Goal: Communication & Community: Answer question/provide support

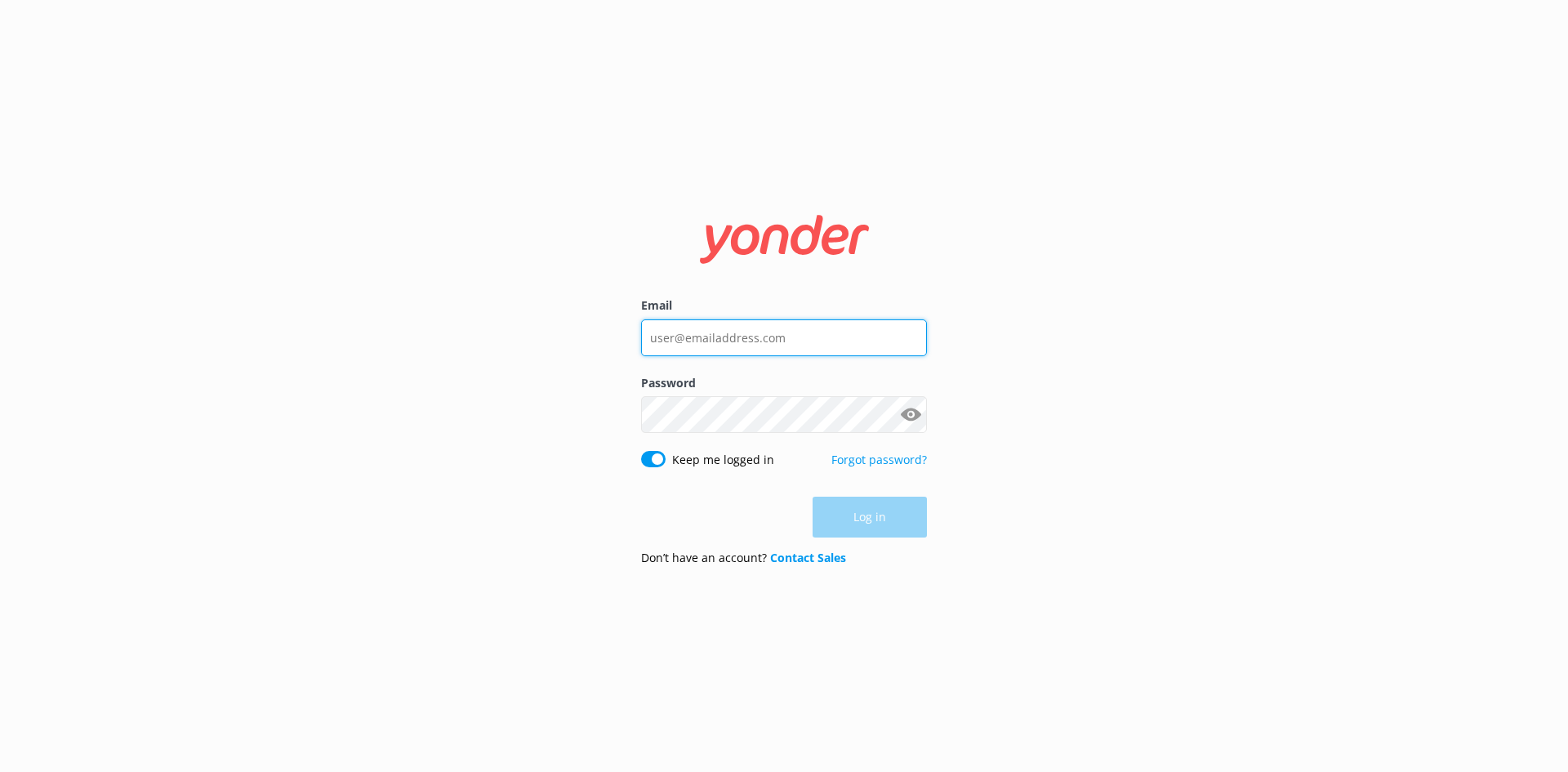
type input "[EMAIL_ADDRESS][DOMAIN_NAME]"
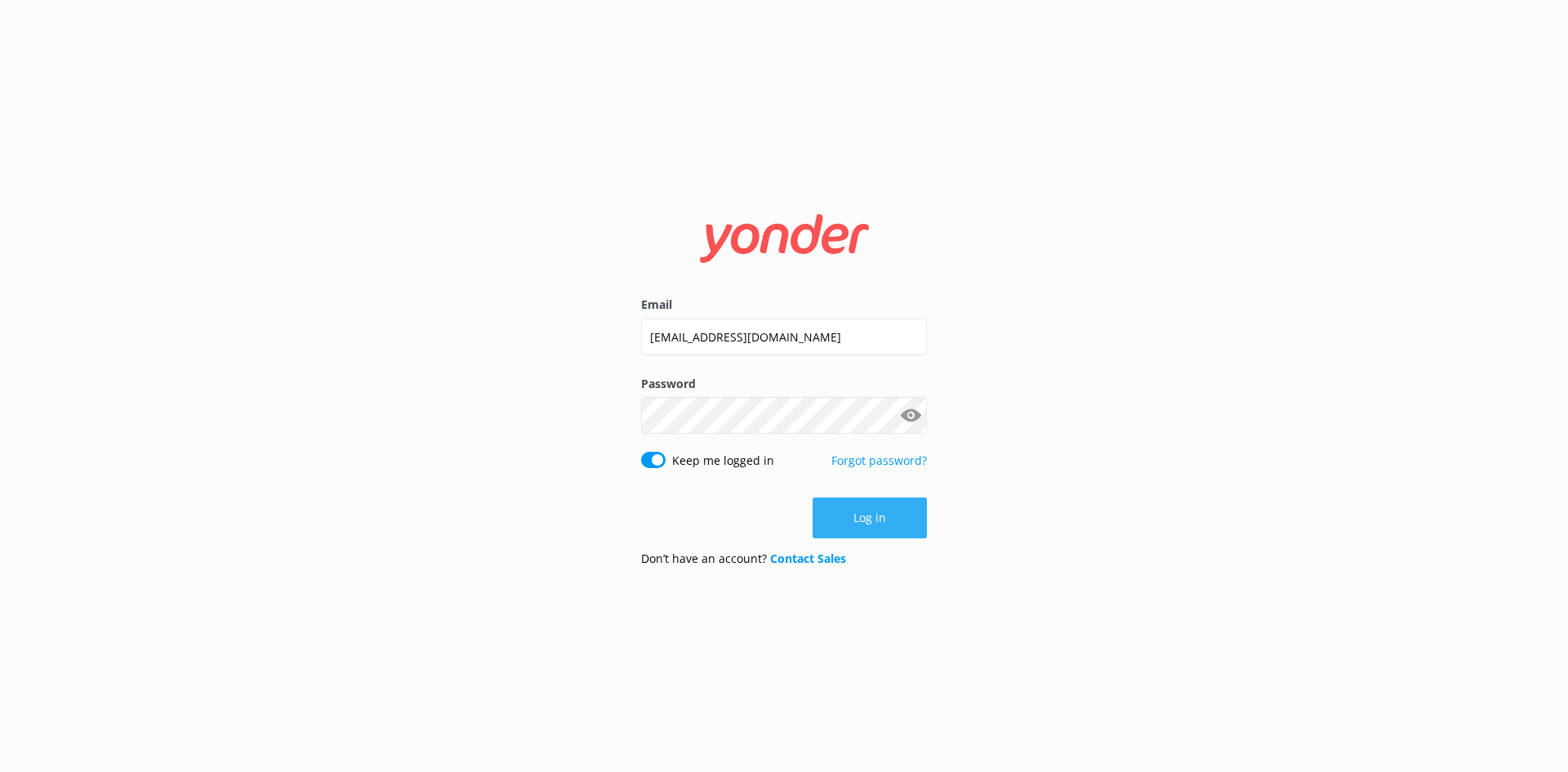
click at [878, 528] on div "Log in" at bounding box center [784, 518] width 286 height 41
click at [878, 528] on button "Log in" at bounding box center [869, 518] width 114 height 41
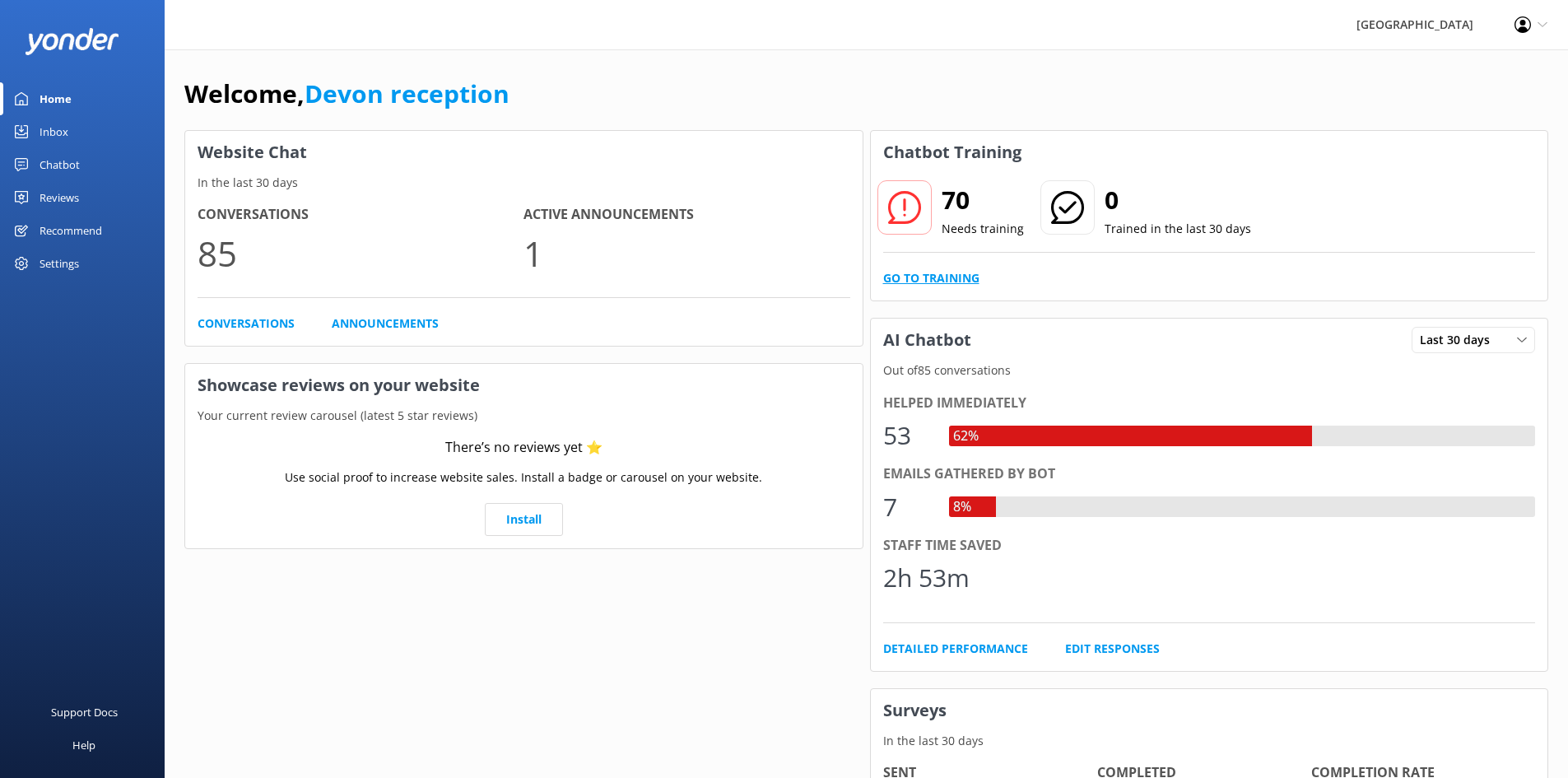
click at [948, 276] on link "Go to Training" at bounding box center [932, 278] width 97 height 18
click at [912, 205] on icon at bounding box center [904, 207] width 33 height 33
click at [218, 254] on p "85" at bounding box center [360, 253] width 326 height 55
click at [529, 272] on p "1" at bounding box center [686, 253] width 326 height 55
click at [360, 328] on link "Announcements" at bounding box center [385, 323] width 107 height 18
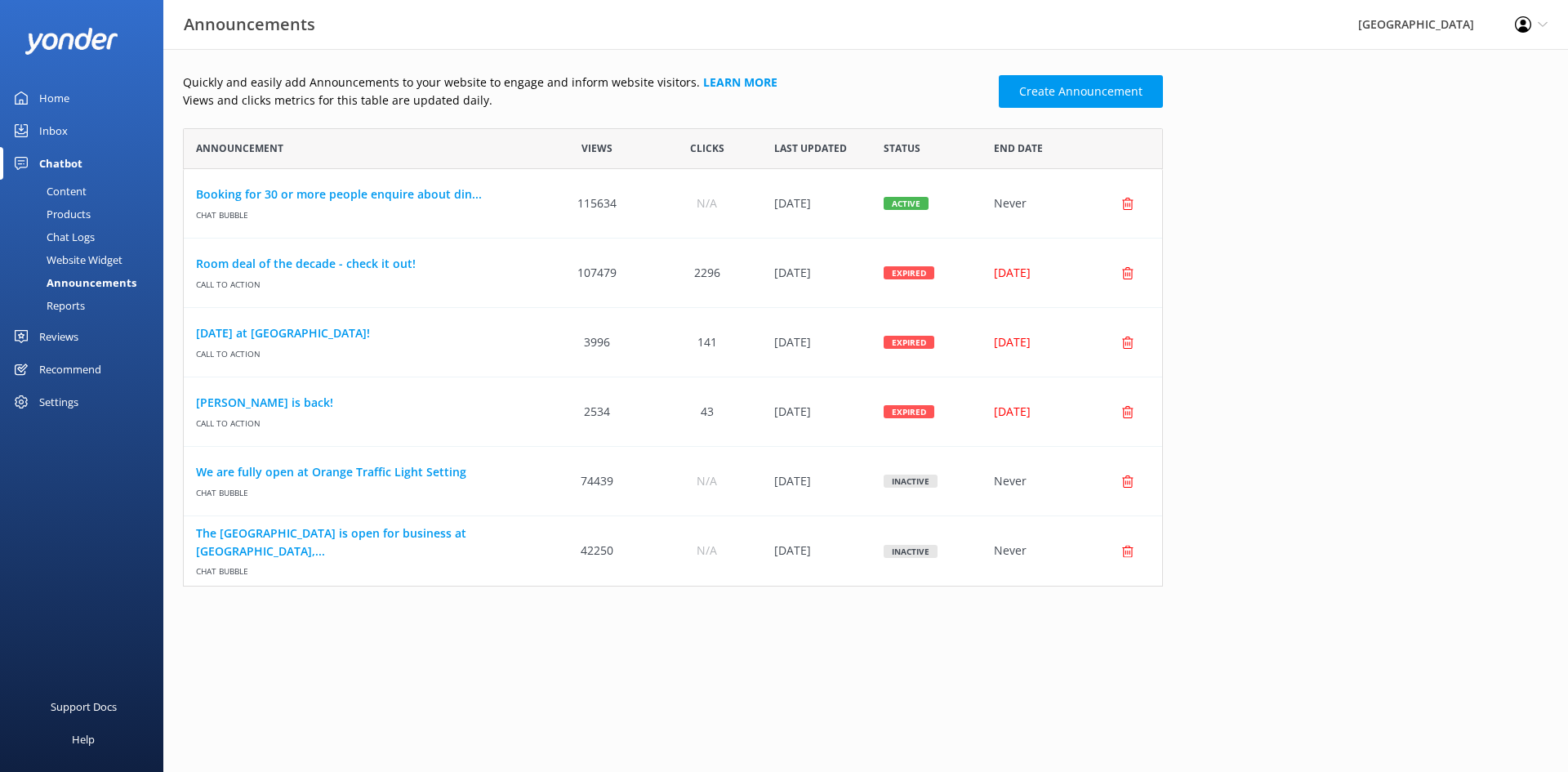
scroll to position [13, 13]
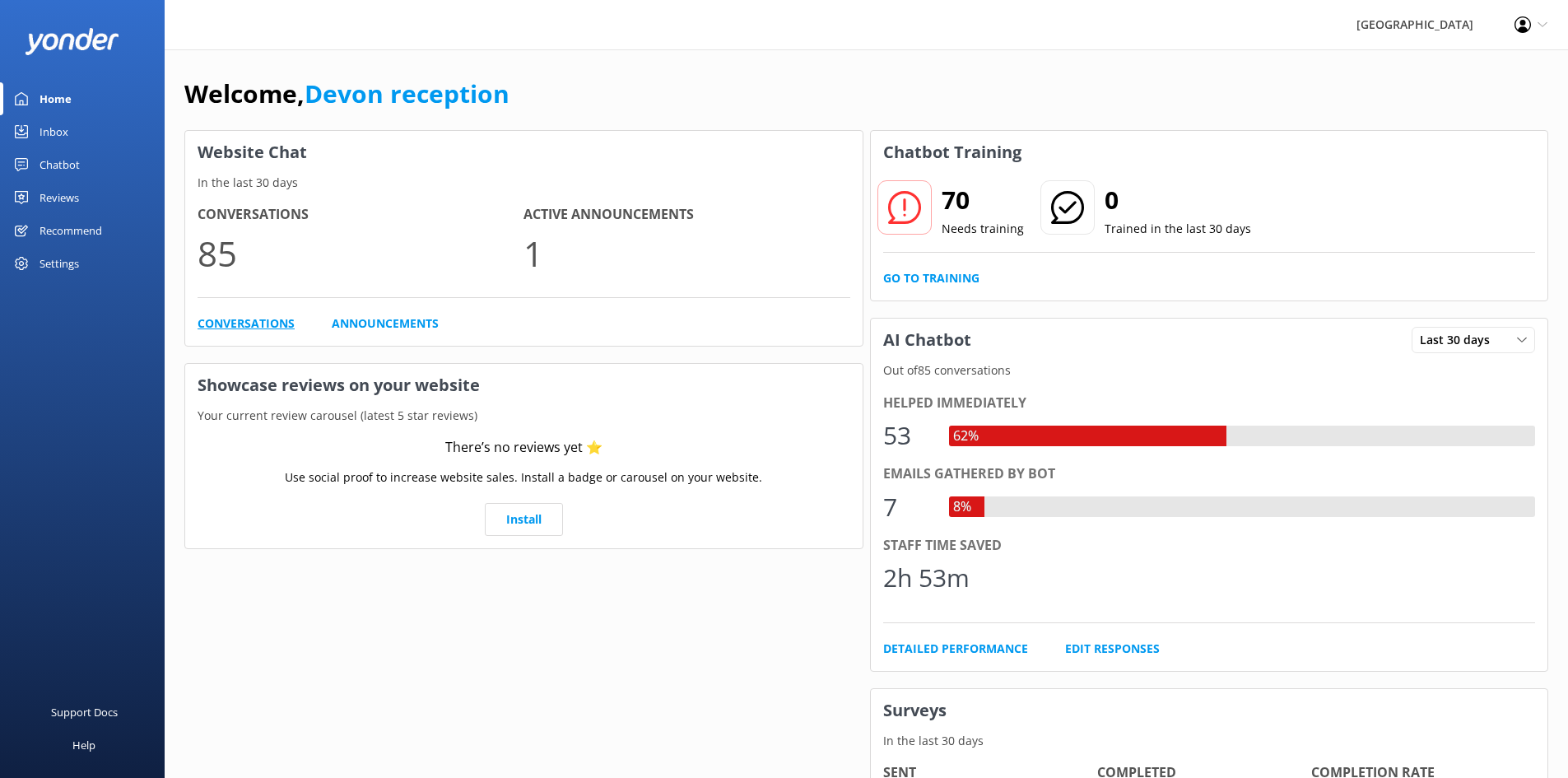
click at [252, 321] on link "Conversations" at bounding box center [246, 323] width 97 height 18
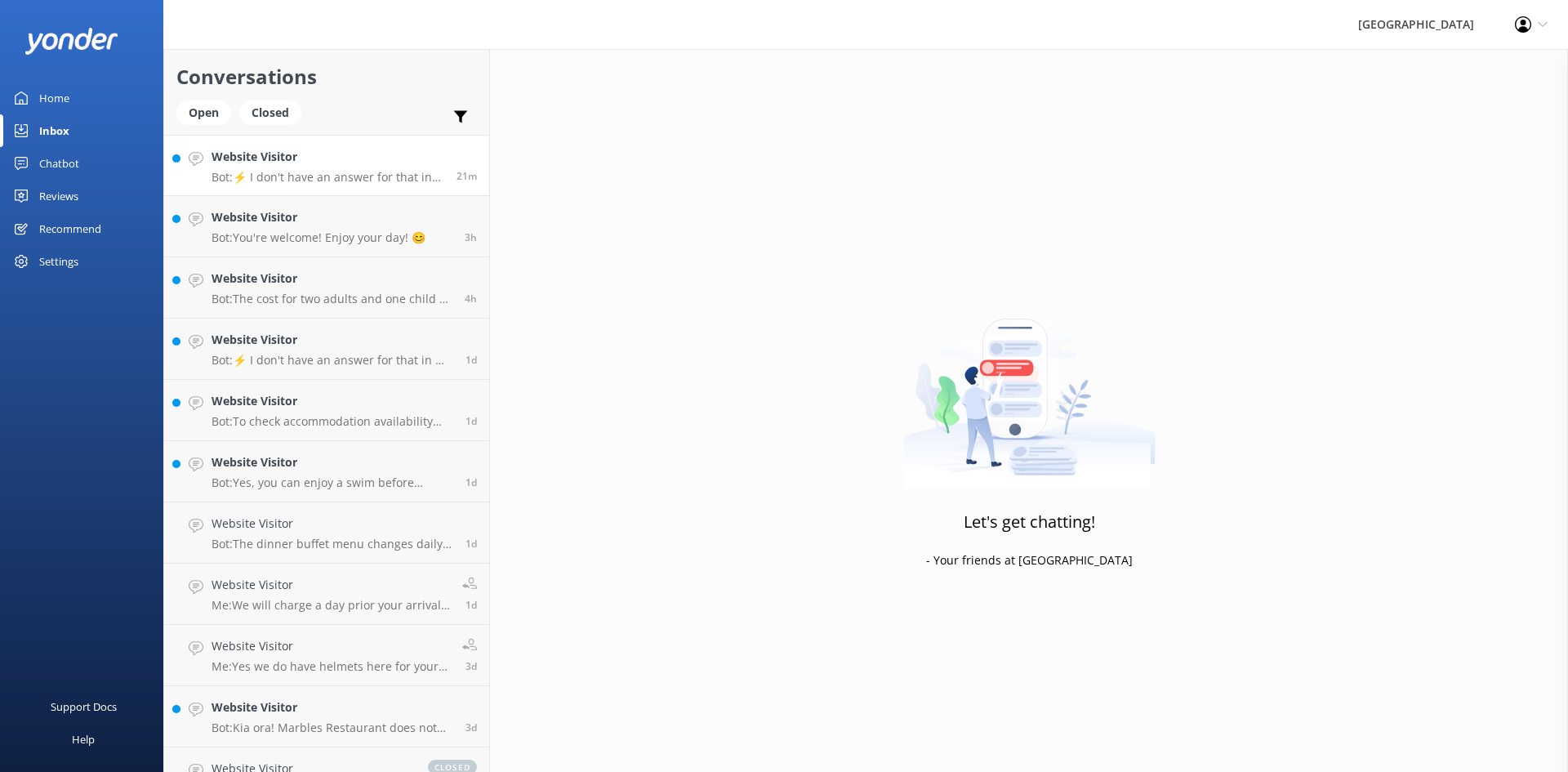
click at [267, 168] on div "Website Visitor Bot: ⚡ I don't have an answer for that in my knowledge base. Pl…" at bounding box center [327, 165] width 232 height 36
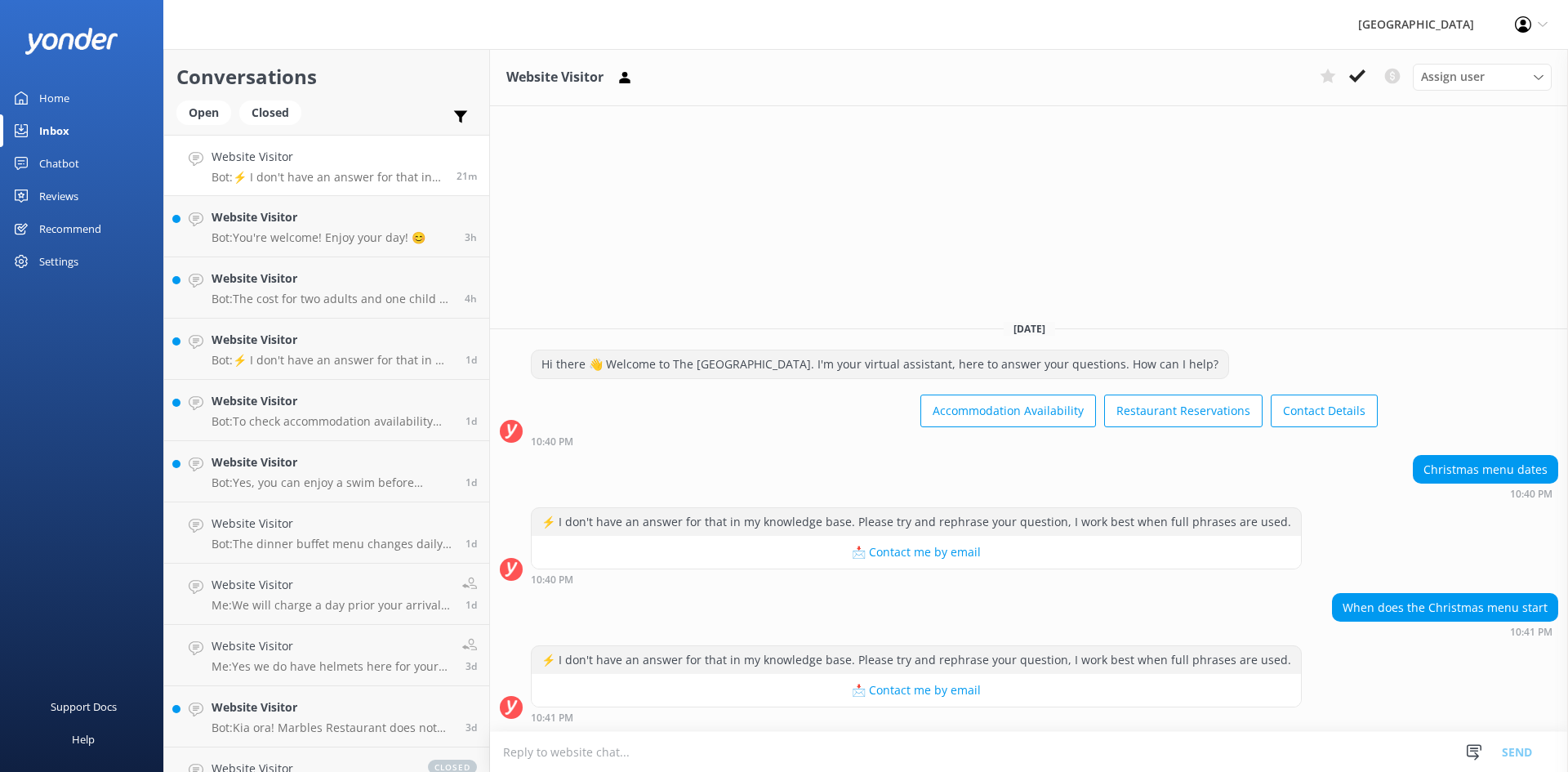
click at [634, 757] on textarea at bounding box center [1028, 752] width 1078 height 40
click at [253, 298] on p "Bot: The cost for two adults and one child at Marbles Restaurant would be $54.9…" at bounding box center [331, 299] width 241 height 14
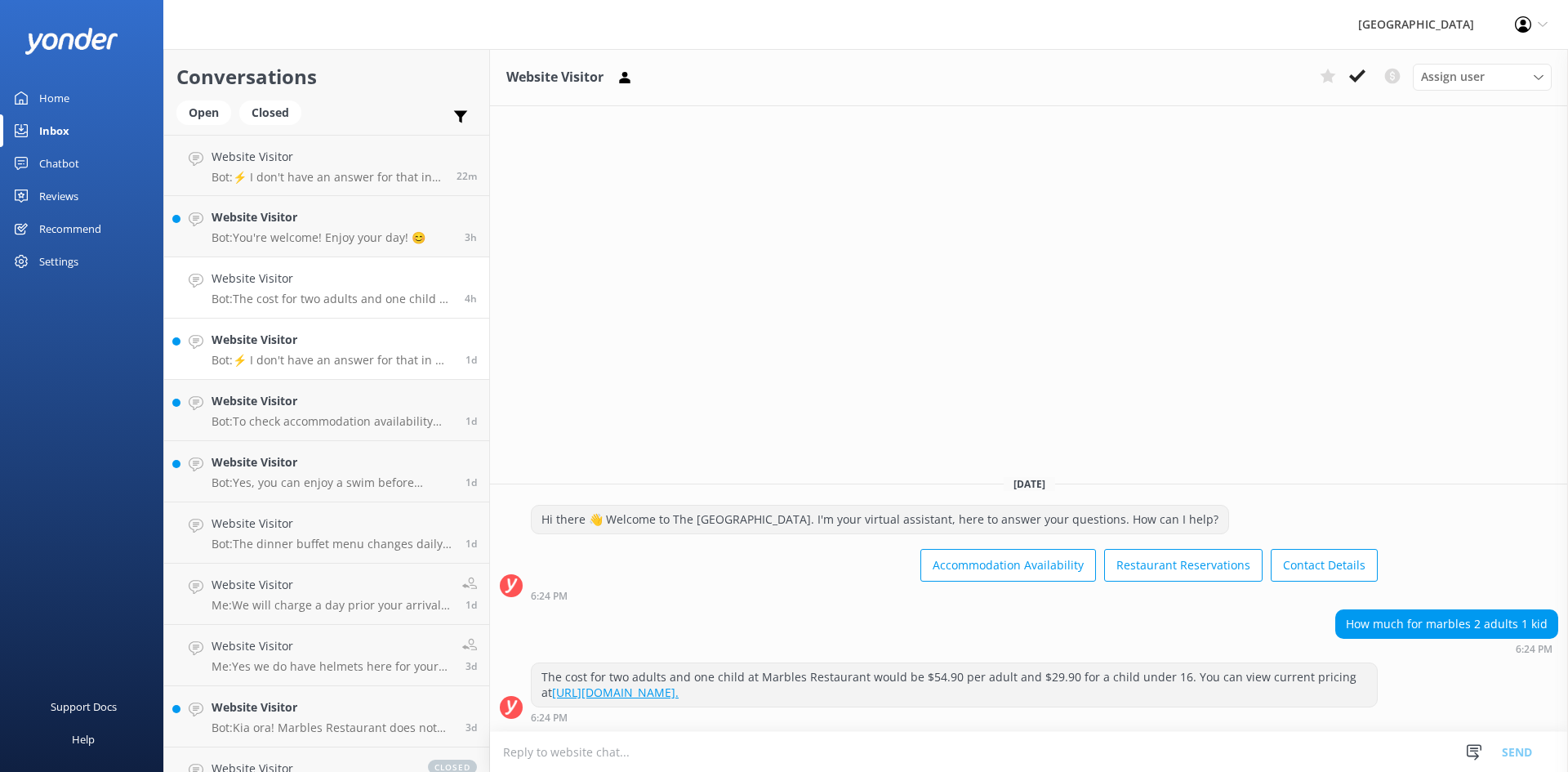
click at [331, 349] on h4 "Website Visitor" at bounding box center [332, 340] width 242 height 18
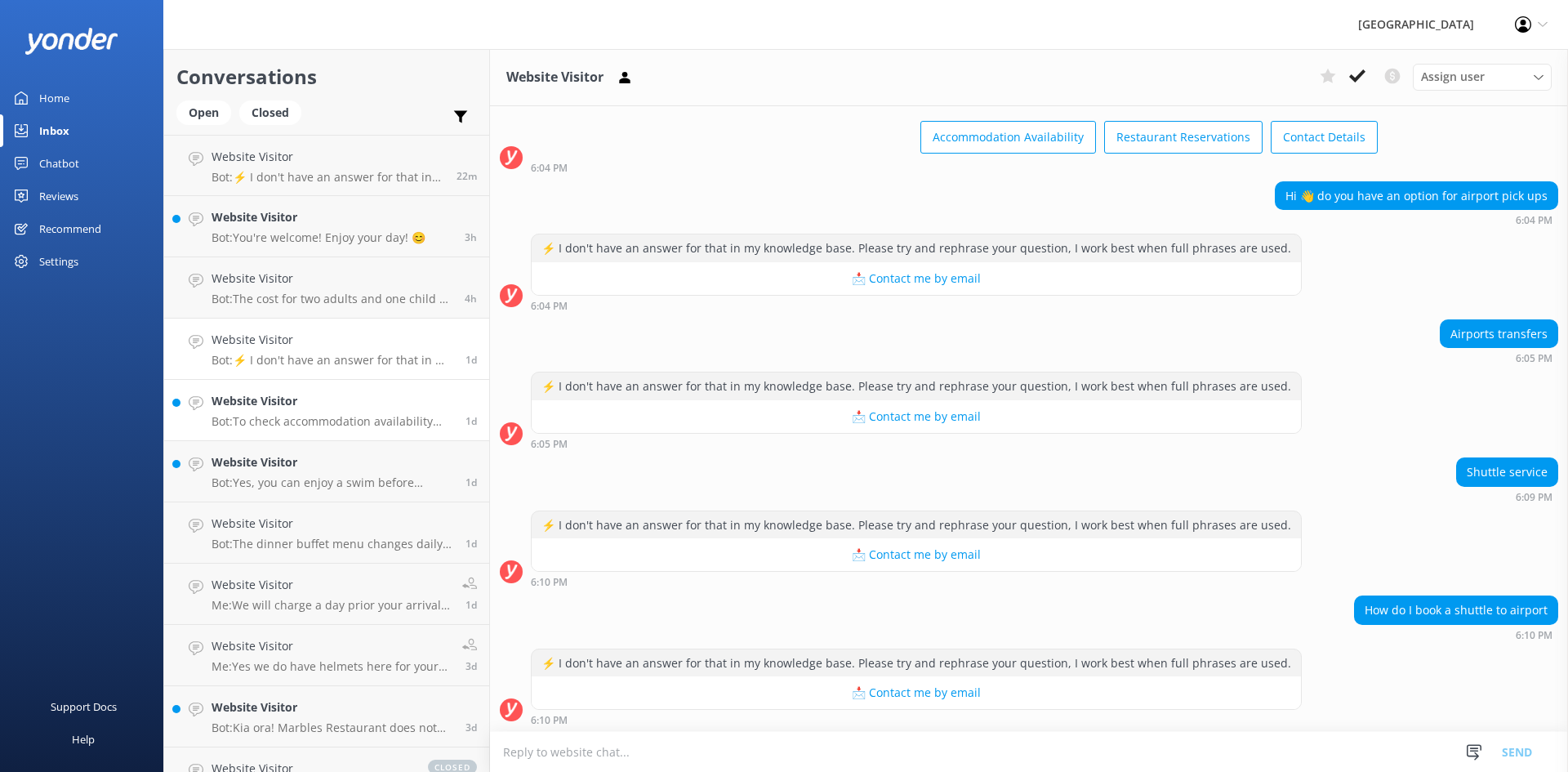
scroll to position [75, 0]
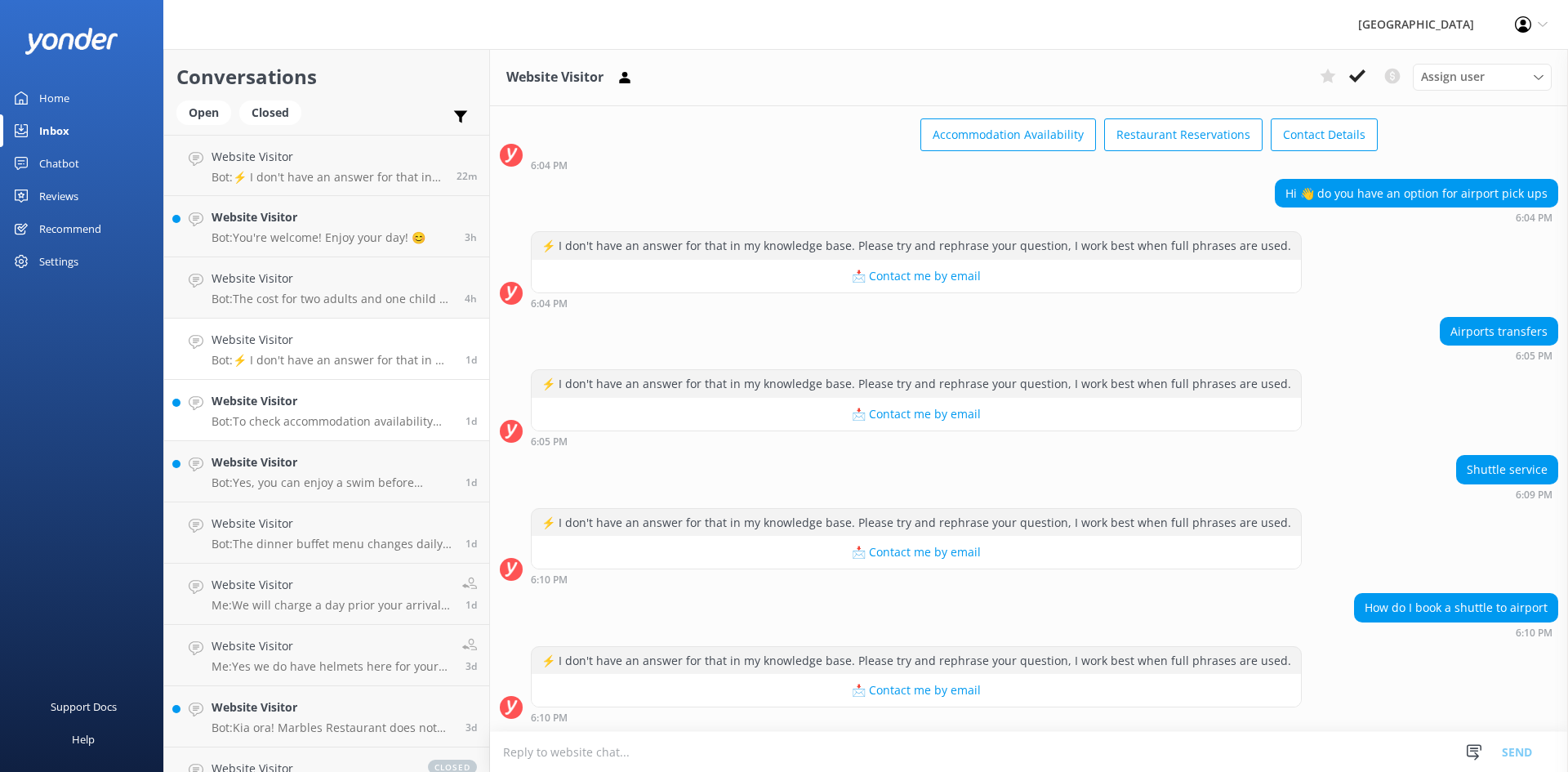
click at [368, 421] on p "Bot: To check accommodation availability and make a booking, please visit [URL]…" at bounding box center [332, 421] width 242 height 14
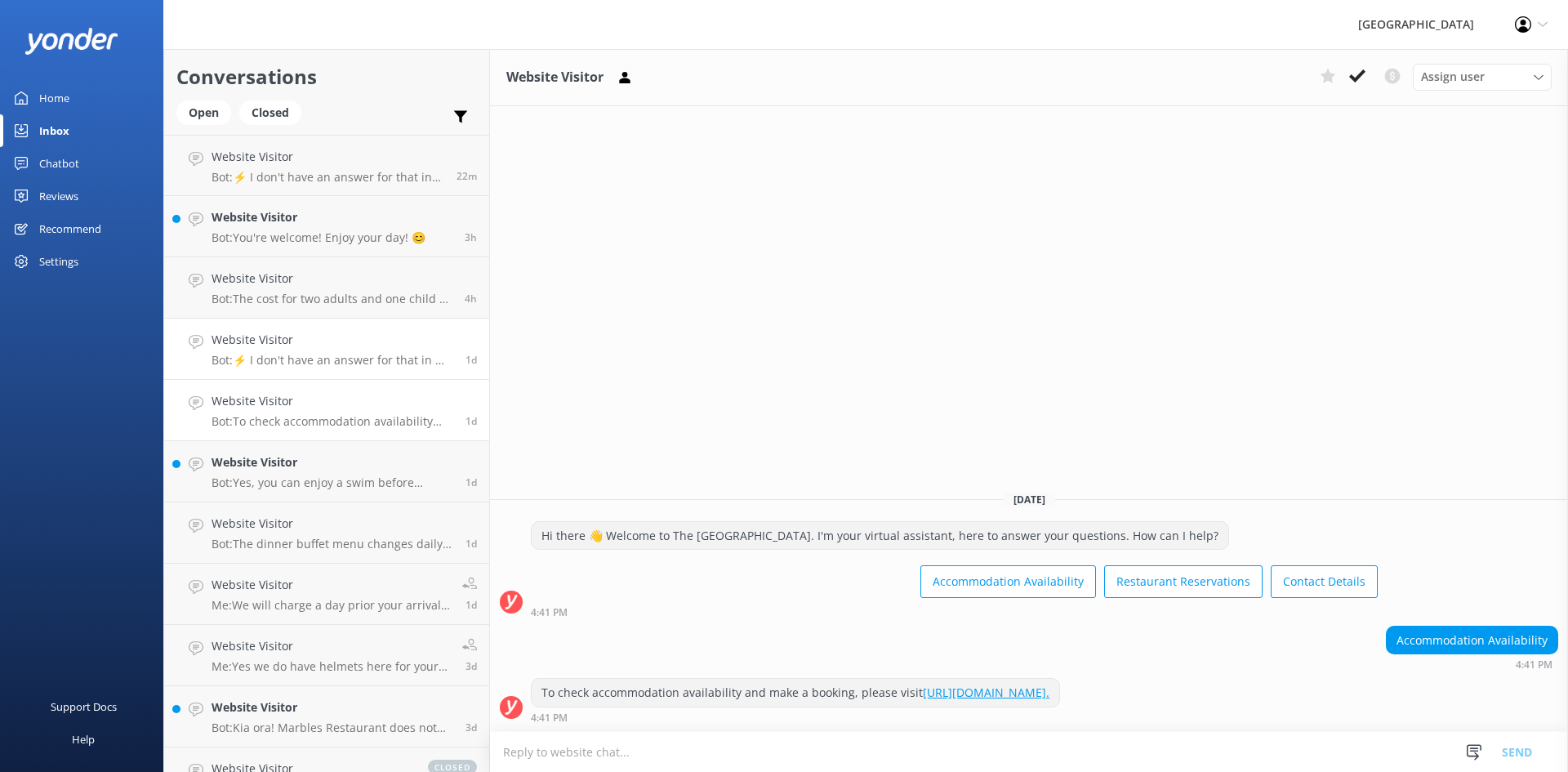
click at [335, 350] on div "Website Visitor Bot: ⚡ I don't have an answer for that in my knowledge base. Pl…" at bounding box center [332, 349] width 242 height 36
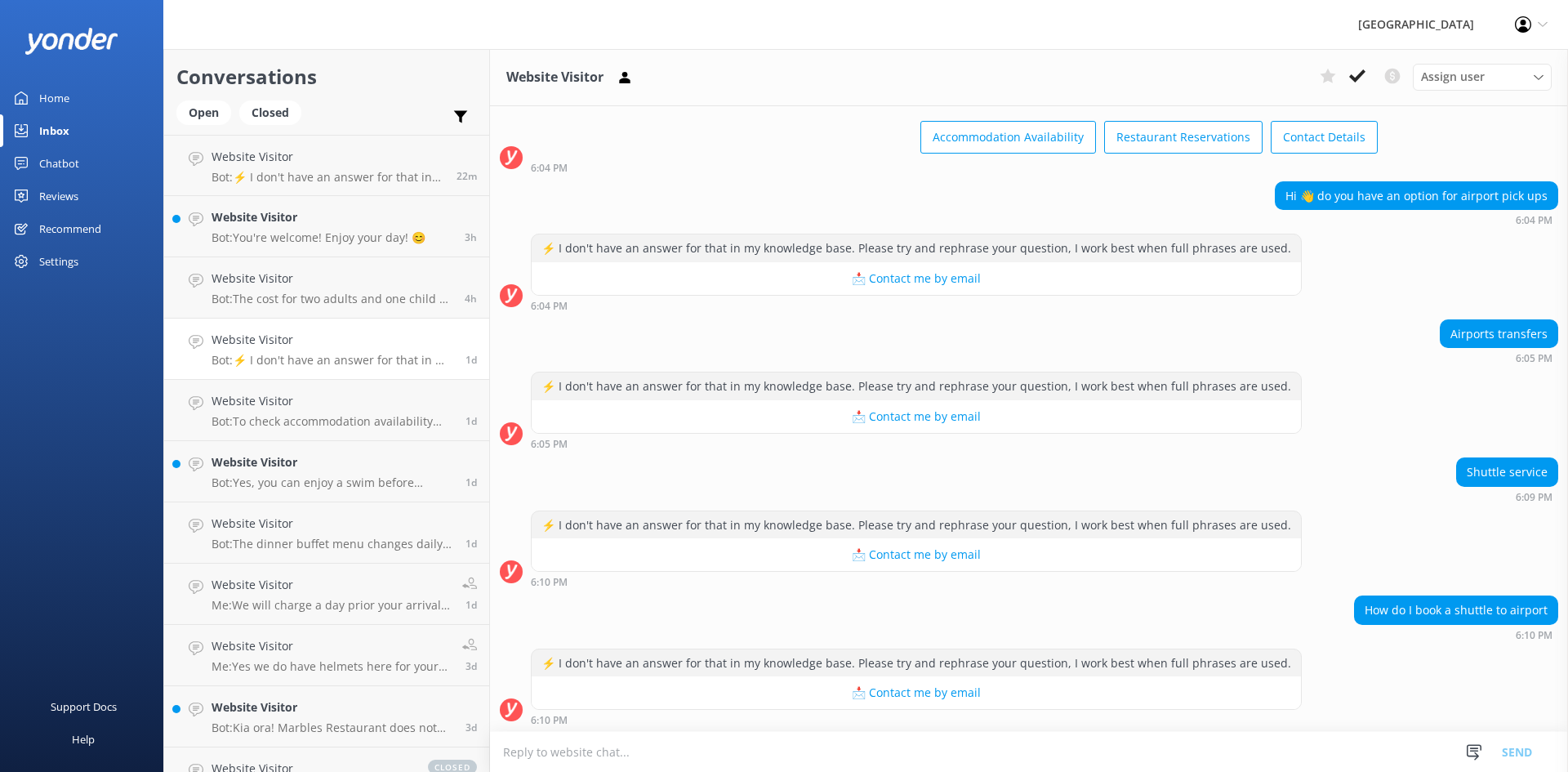
scroll to position [75, 0]
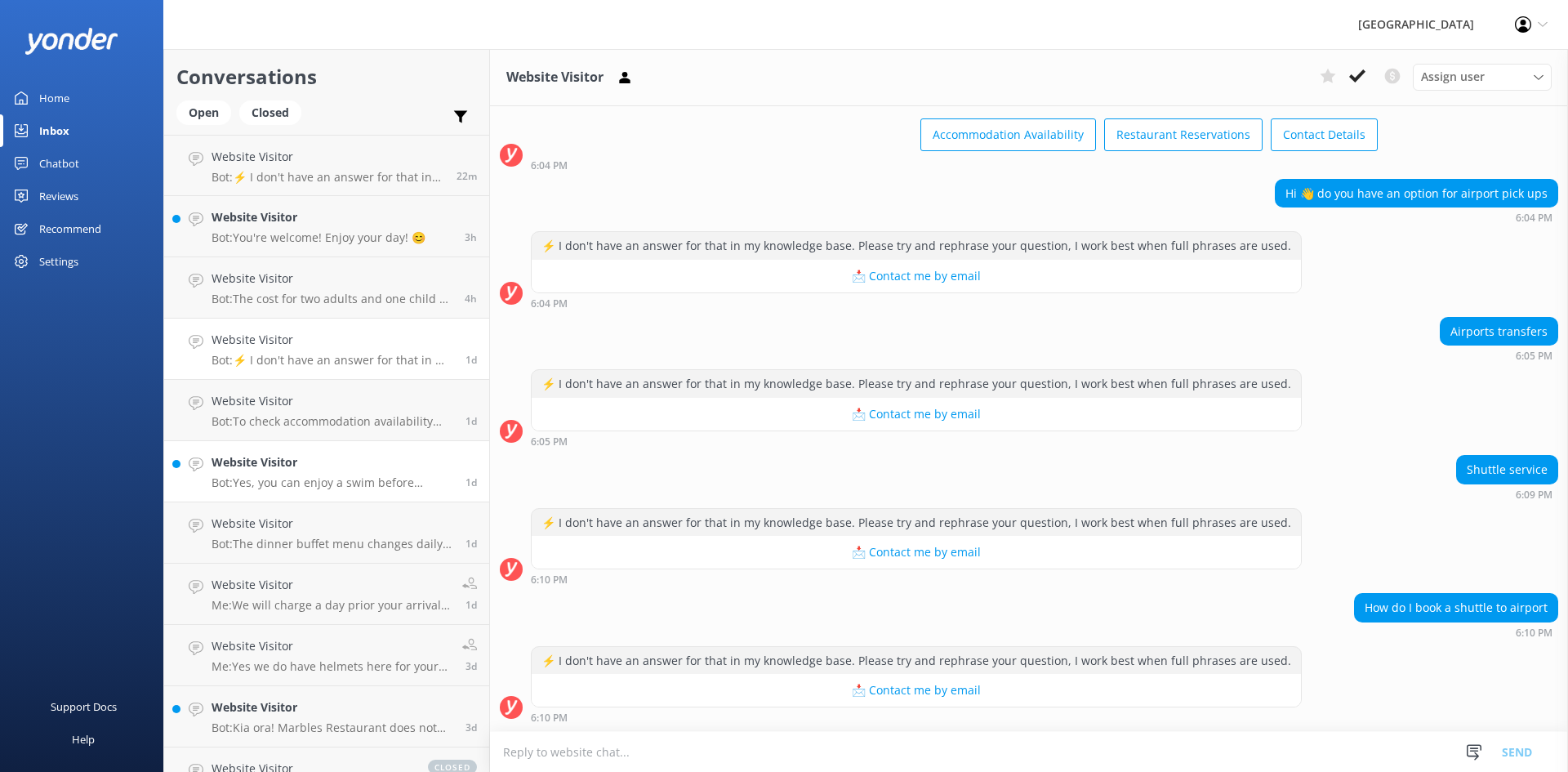
click at [338, 481] on p "Bot: Yes, you can enjoy a swim before dining. The hotel has an outdoor heated s…" at bounding box center [332, 482] width 242 height 14
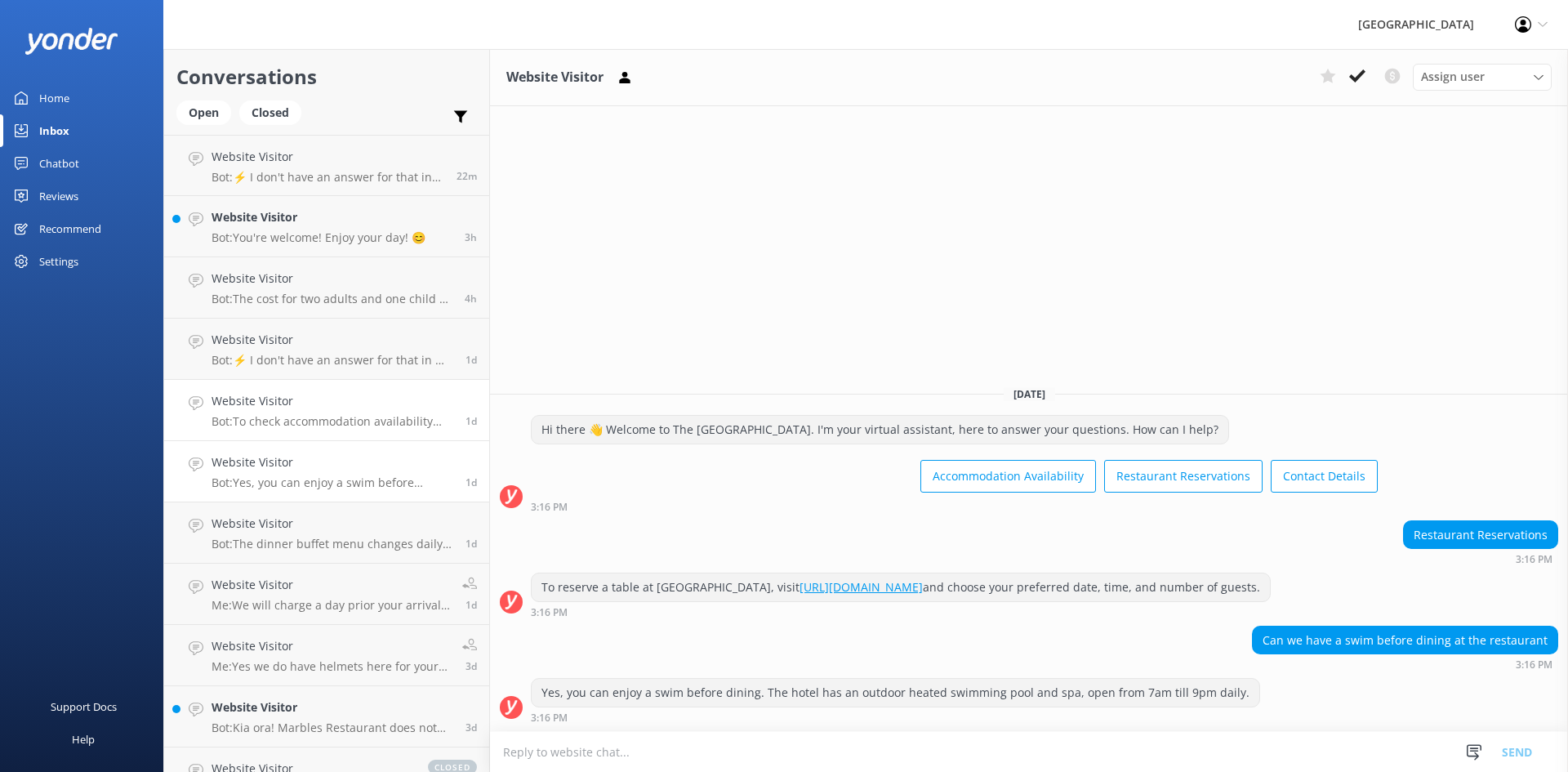
click at [342, 414] on p "Bot: To check accommodation availability and make a booking, please visit [URL]…" at bounding box center [332, 421] width 242 height 14
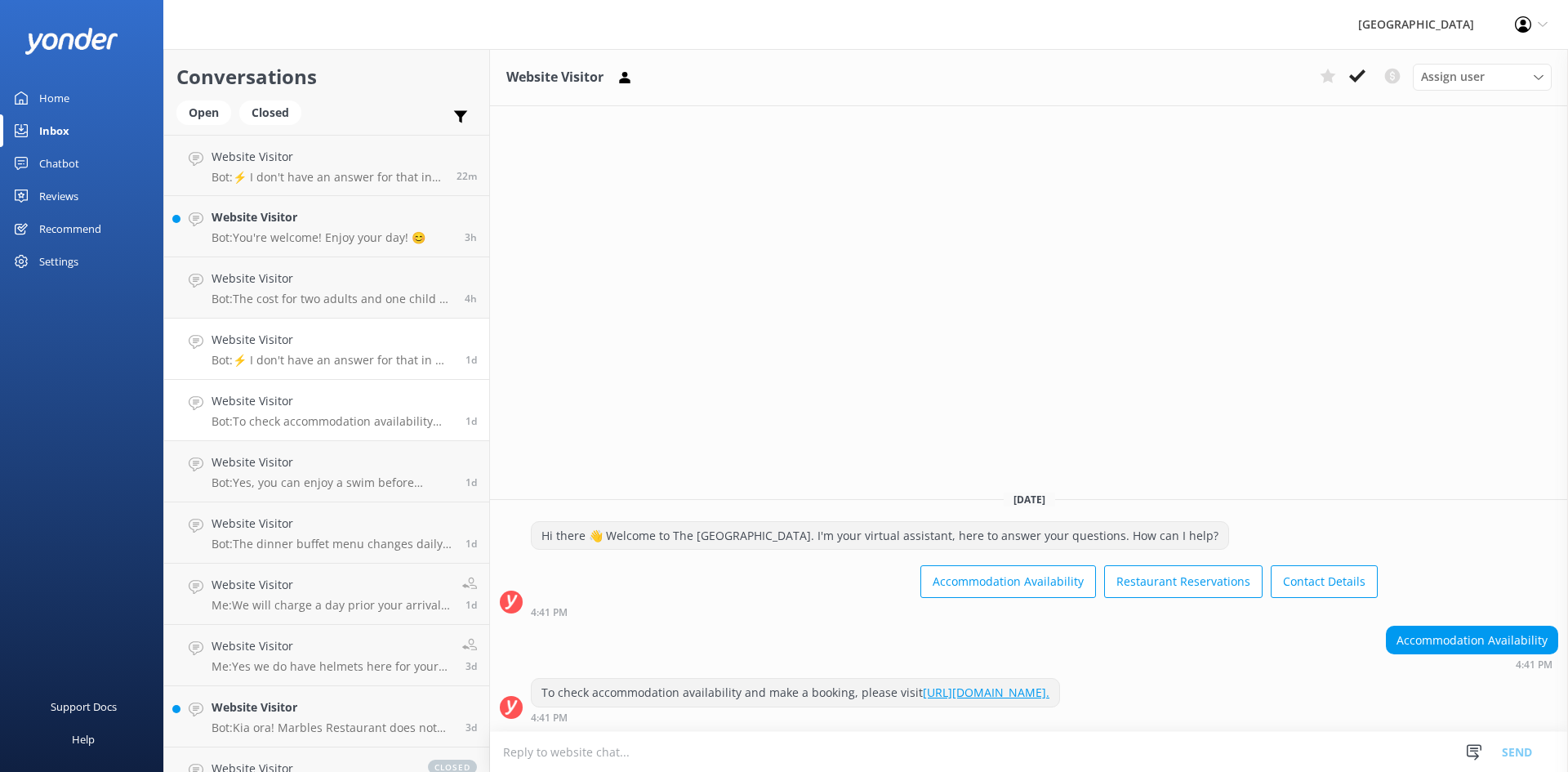
click at [271, 350] on div "Website Visitor Bot: ⚡ I don't have an answer for that in my knowledge base. Pl…" at bounding box center [332, 349] width 242 height 36
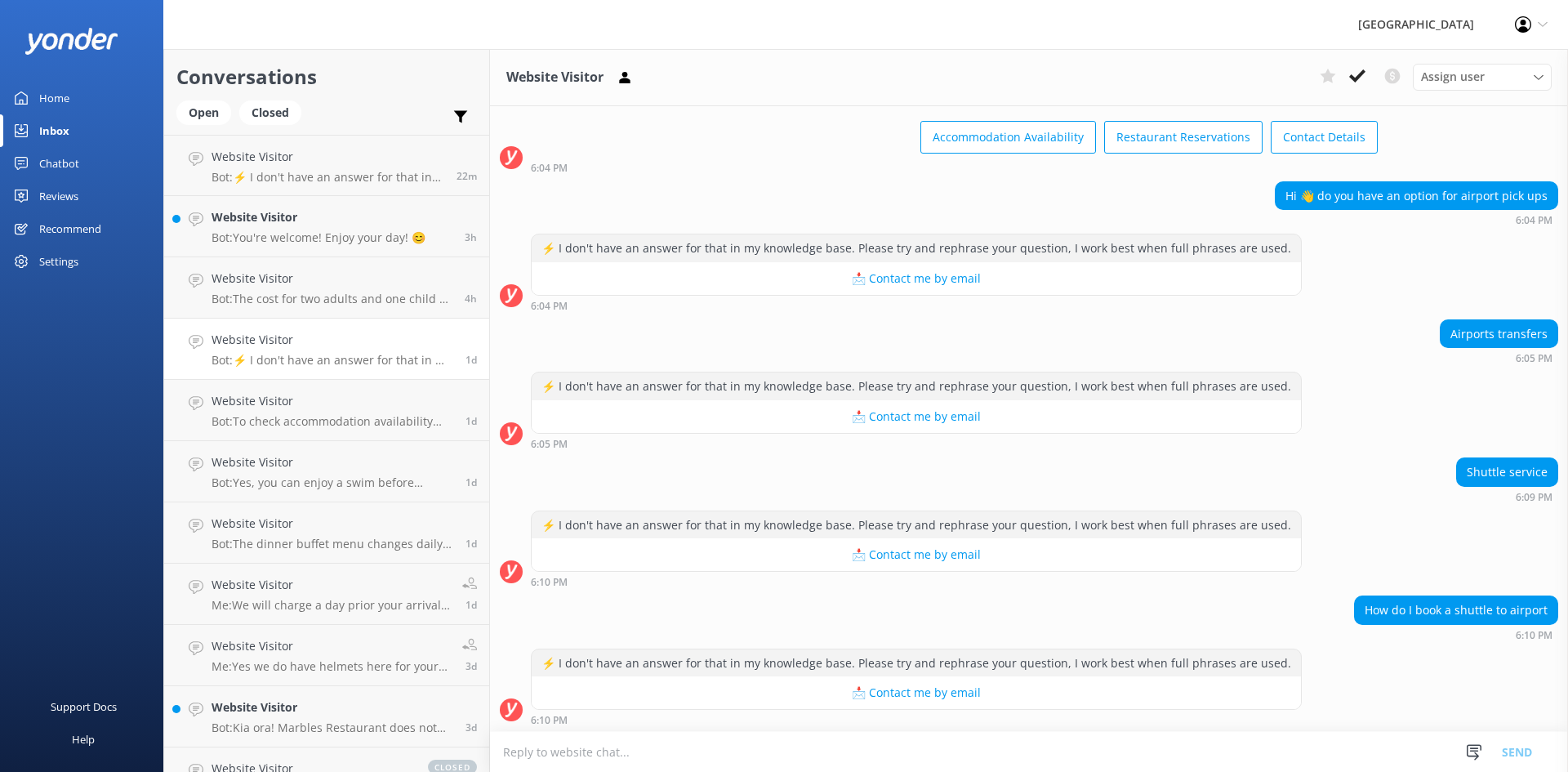
scroll to position [75, 0]
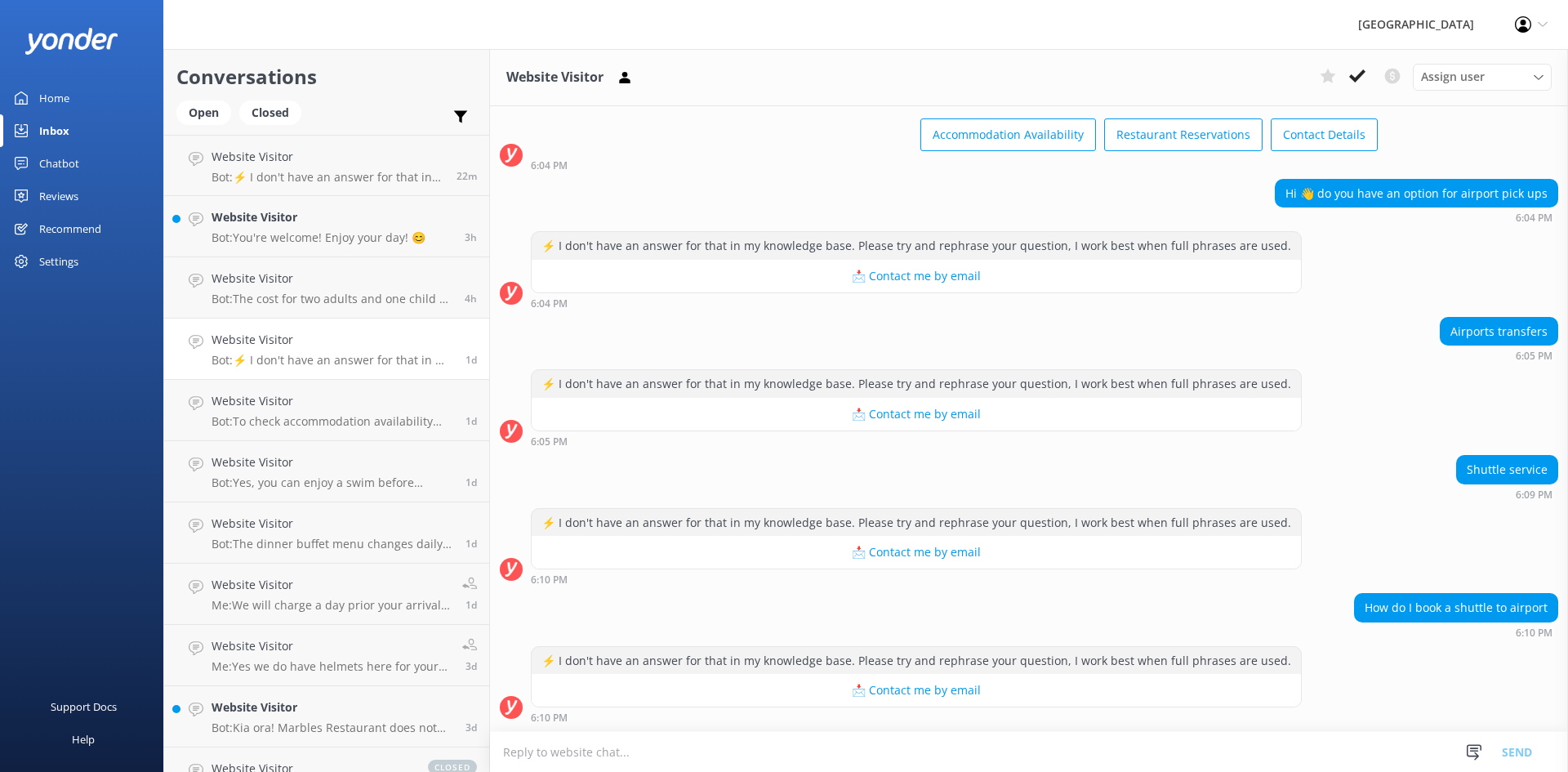
click at [955, 742] on textarea at bounding box center [1028, 752] width 1078 height 40
click at [309, 265] on link "Website Visitor Bot: The cost for two adults and one child at Marbles Restauran…" at bounding box center [326, 288] width 326 height 61
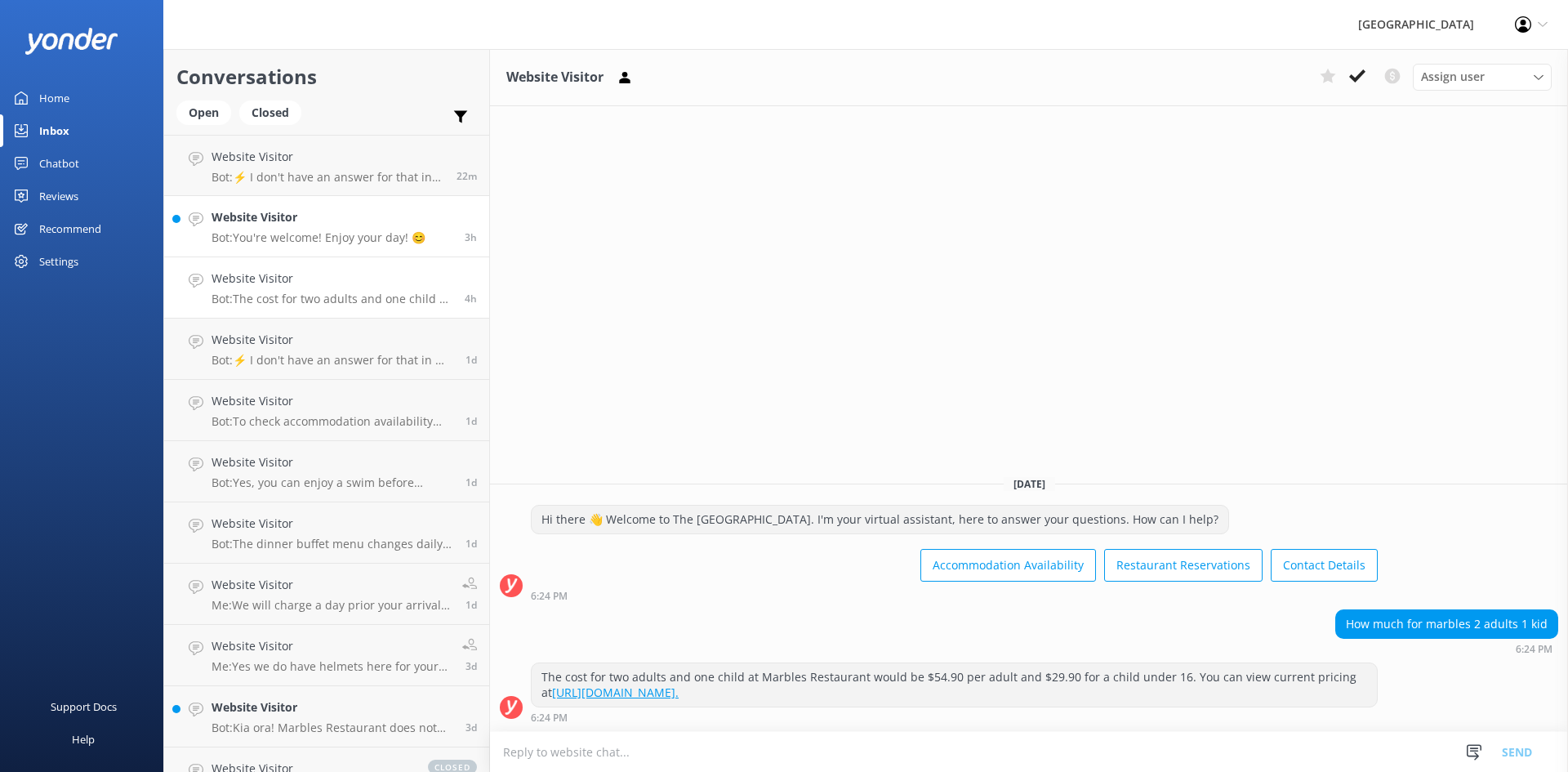
click at [325, 226] on h4 "Website Visitor" at bounding box center [318, 217] width 214 height 18
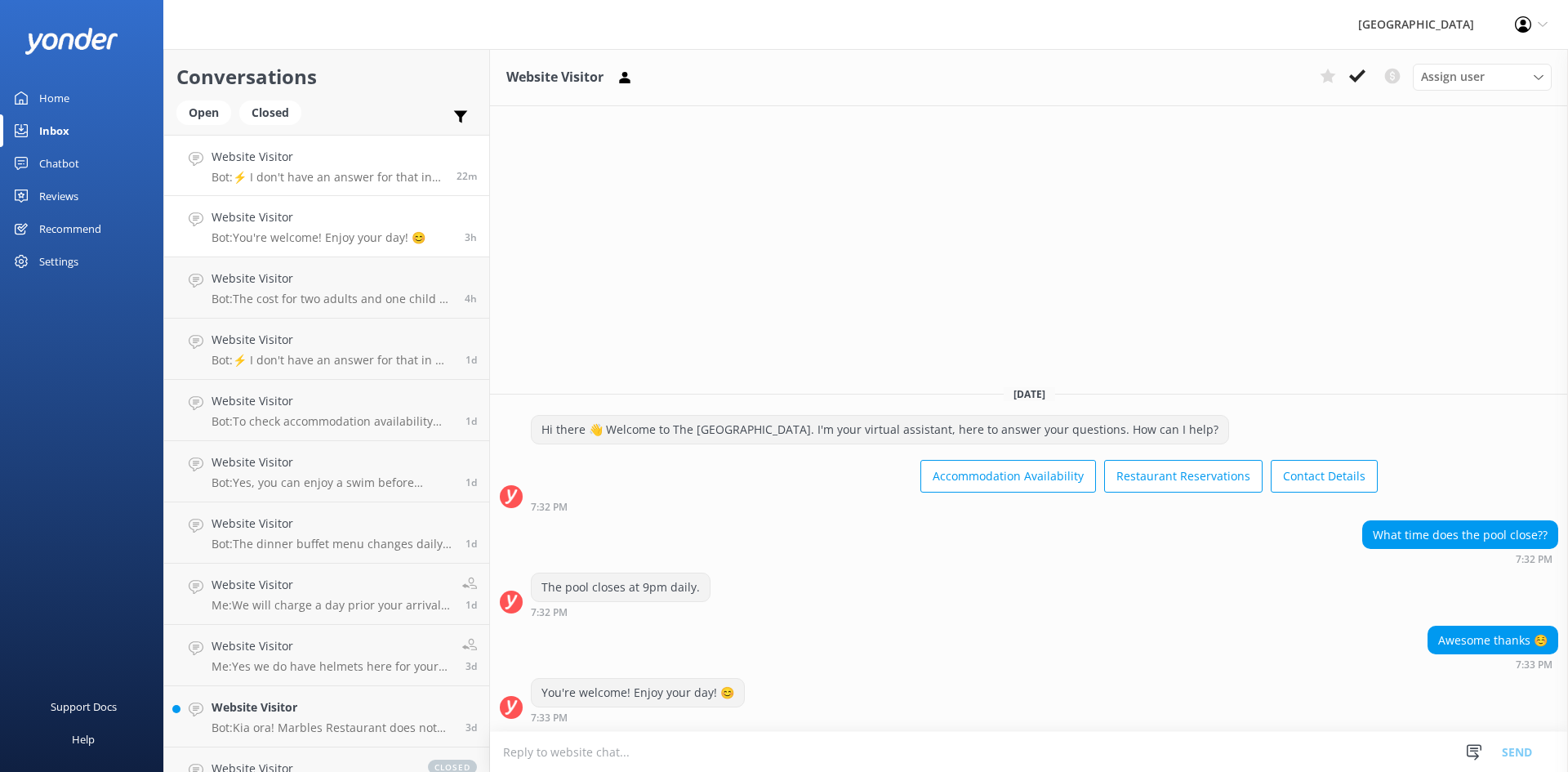
click at [355, 163] on h4 "Website Visitor" at bounding box center [327, 157] width 232 height 18
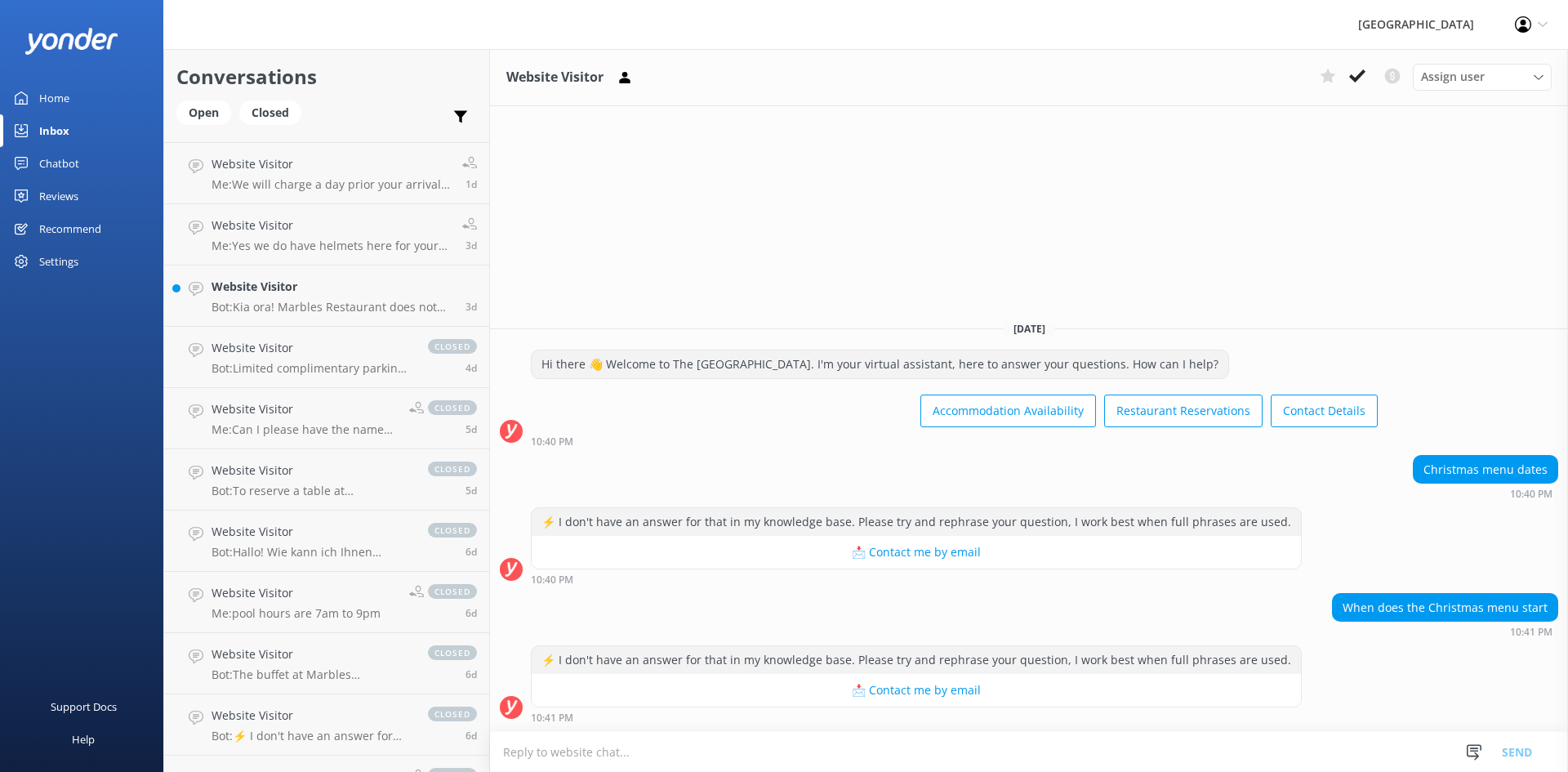
scroll to position [571, 0]
